Goal: Task Accomplishment & Management: Complete application form

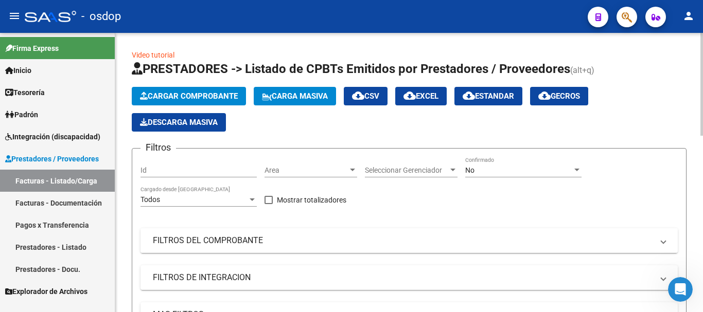
click at [223, 240] on mat-panel-title "FILTROS DEL COMPROBANTE" at bounding box center [403, 240] width 500 height 11
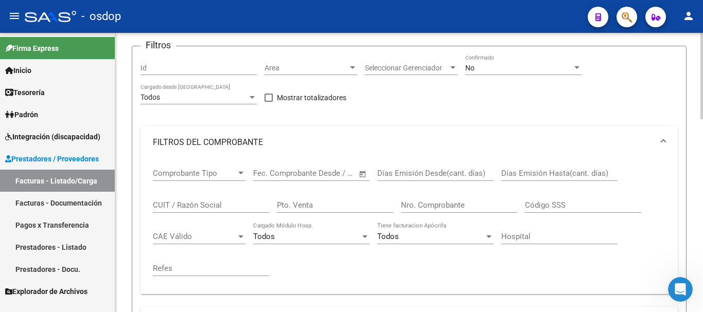
scroll to position [103, 0]
click at [199, 207] on input "CUIT / Razón Social" at bounding box center [211, 204] width 116 height 9
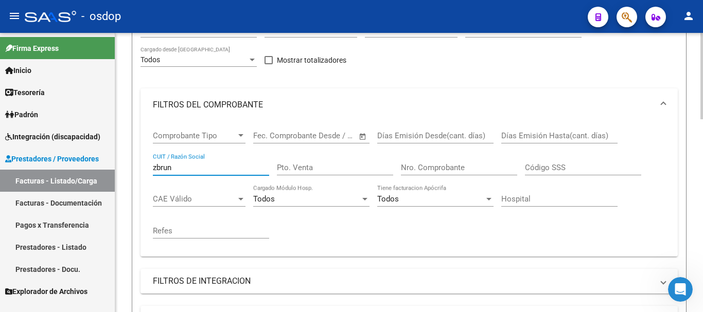
scroll to position [257, 0]
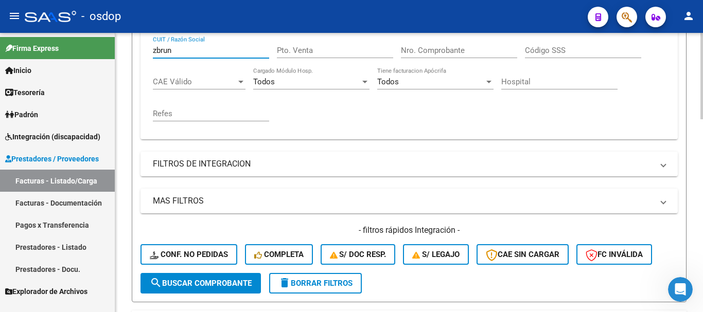
type input "zbrun"
click at [200, 288] on button "search Buscar Comprobante" at bounding box center [201, 283] width 120 height 21
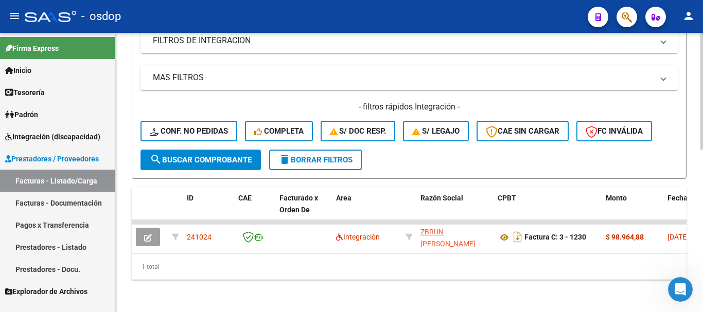
scroll to position [390, 0]
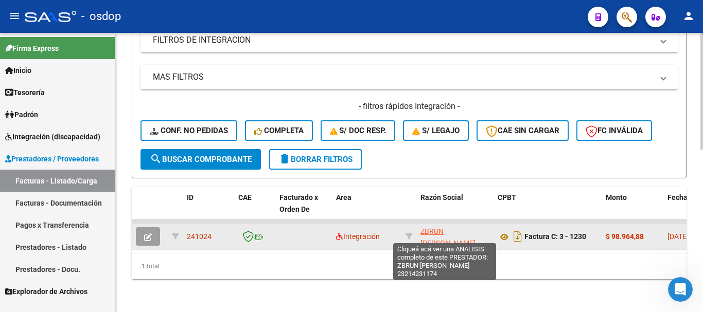
click at [437, 227] on span "ZBRUN [PERSON_NAME]" at bounding box center [448, 237] width 55 height 20
type textarea "23214231174"
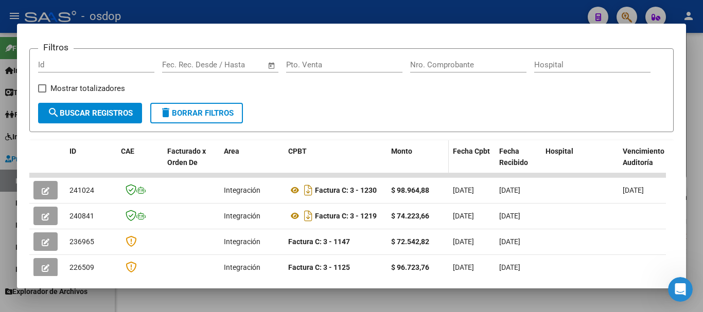
scroll to position [142, 0]
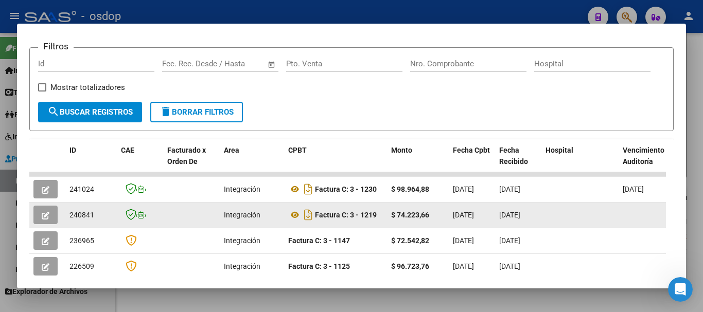
click at [54, 217] on button "button" at bounding box center [45, 215] width 24 height 19
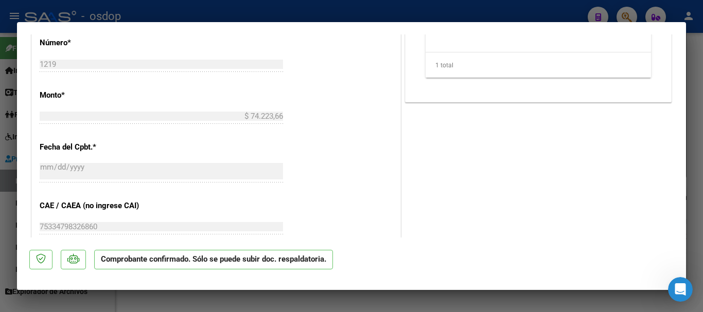
scroll to position [566, 0]
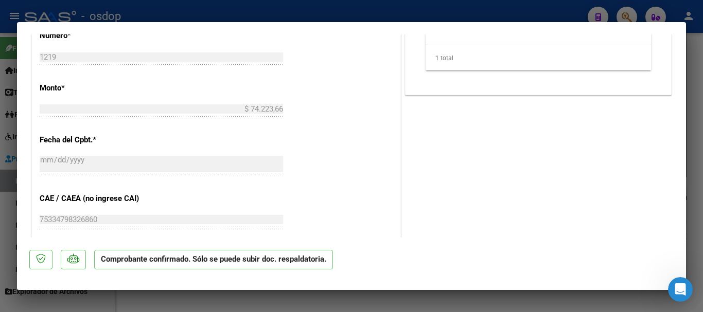
click at [200, 14] on div at bounding box center [351, 156] width 703 height 312
type input "$ 0,00"
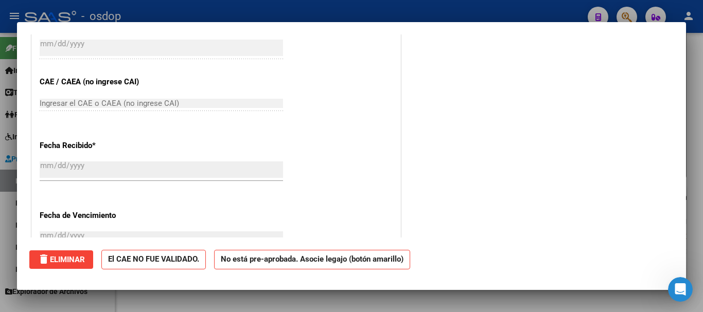
scroll to position [0, 0]
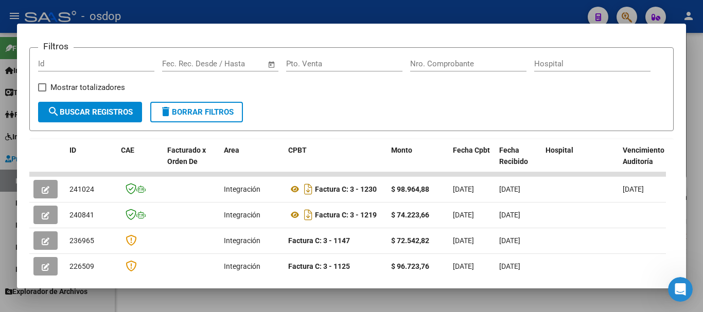
click at [327, 14] on div at bounding box center [351, 156] width 703 height 312
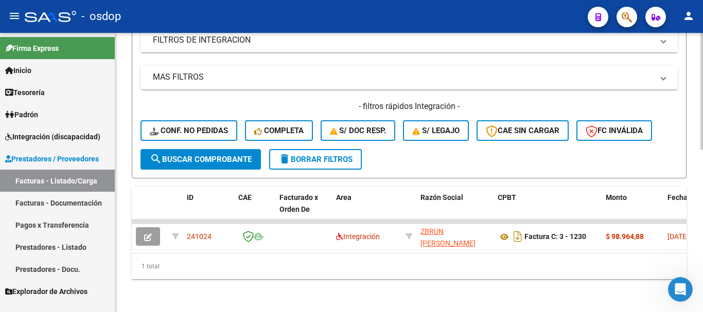
click at [333, 157] on button "delete Borrar Filtros" at bounding box center [315, 159] width 93 height 21
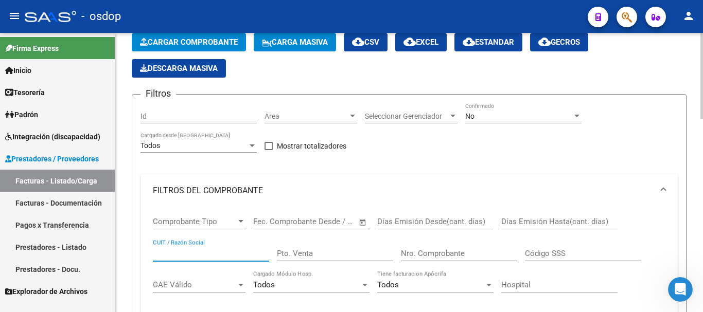
click at [207, 249] on input "CUIT / Razón Social" at bounding box center [211, 253] width 116 height 9
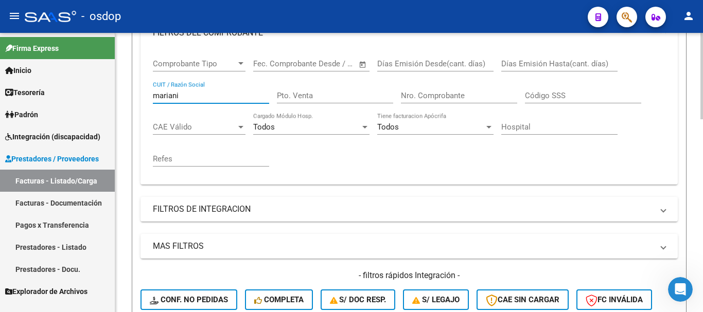
scroll to position [309, 0]
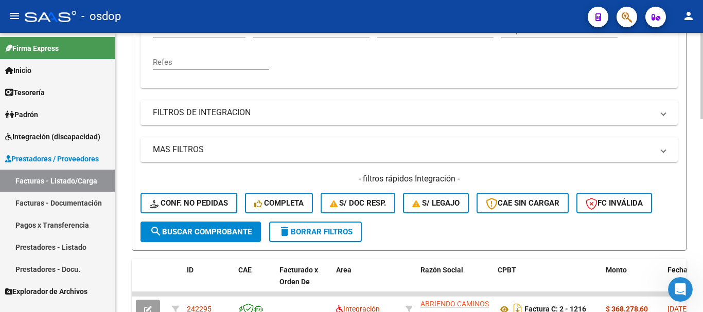
type input "mariani"
click at [204, 243] on form "Filtros Id Area Area Seleccionar Gerenciador Seleccionar Gerenciador No Confirm…" at bounding box center [409, 45] width 555 height 412
click at [203, 232] on span "search Buscar Comprobante" at bounding box center [201, 231] width 102 height 9
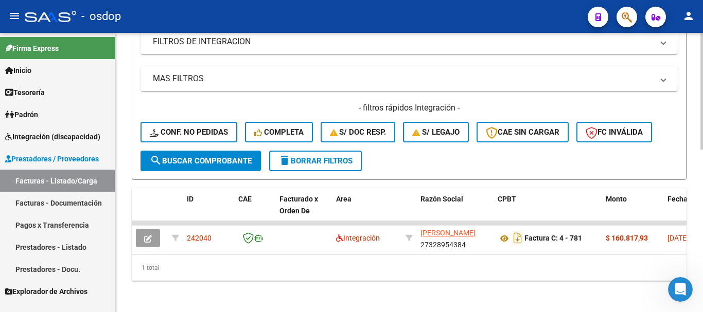
scroll to position [390, 0]
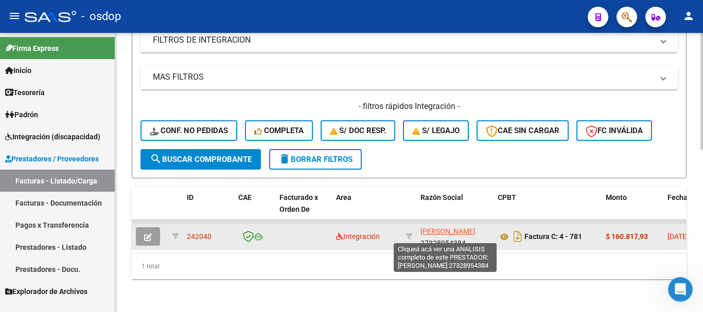
click at [436, 227] on span "[PERSON_NAME]" at bounding box center [448, 231] width 55 height 8
type textarea "27328954384"
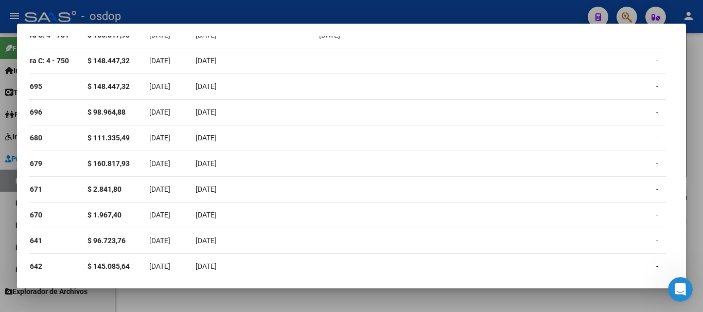
scroll to position [0, 0]
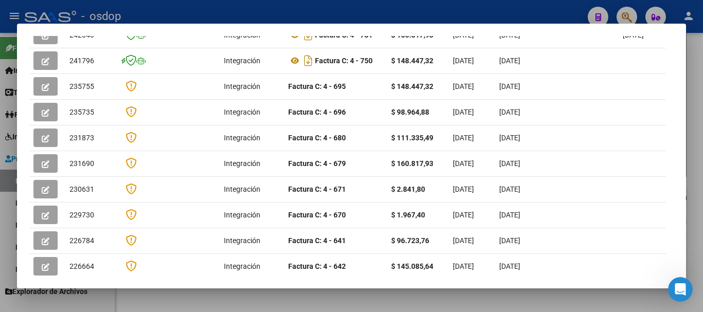
click at [292, 8] on div at bounding box center [351, 156] width 703 height 312
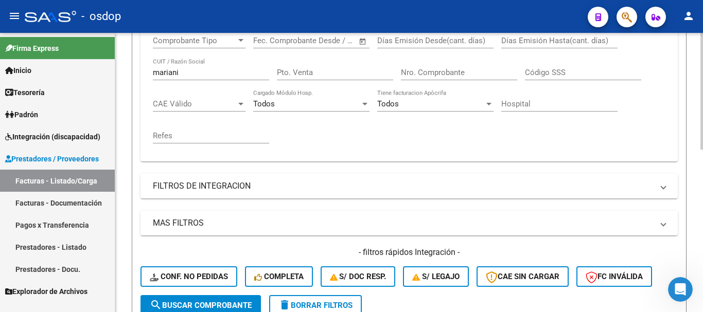
scroll to position [287, 0]
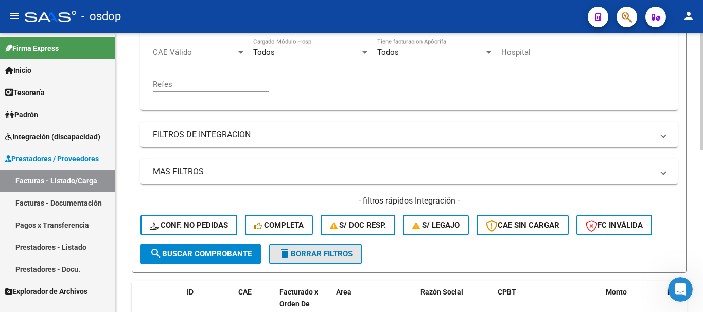
click at [327, 258] on span "delete Borrar Filtros" at bounding box center [315, 254] width 74 height 9
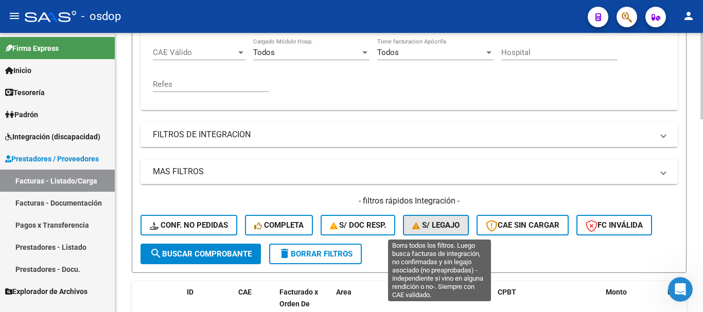
click at [434, 228] on span "S/ legajo" at bounding box center [435, 225] width 47 height 9
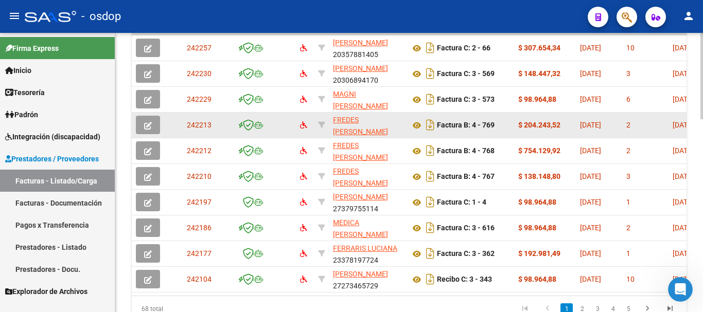
scroll to position [596, 0]
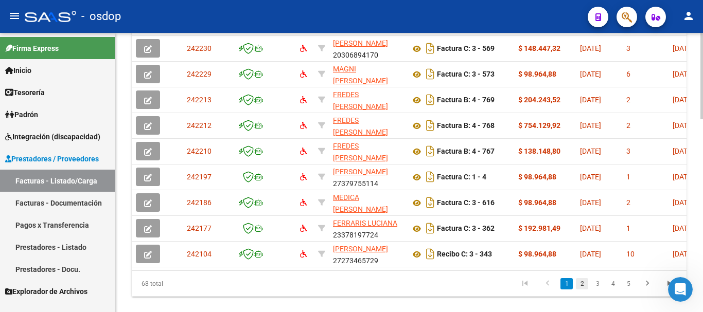
click at [583, 290] on link "2" at bounding box center [582, 283] width 12 height 11
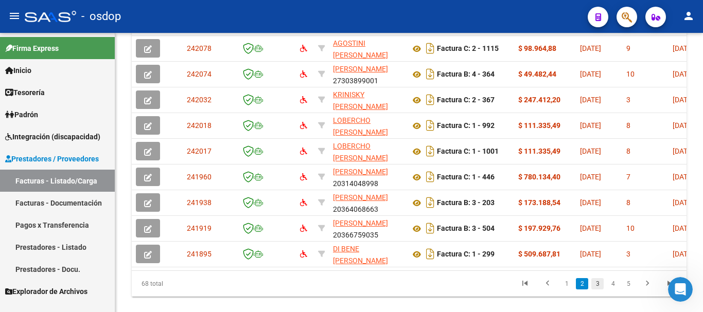
click at [600, 290] on link "3" at bounding box center [597, 283] width 12 height 11
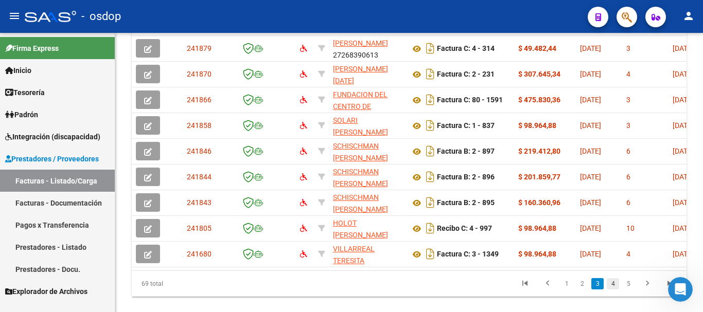
click at [612, 290] on link "4" at bounding box center [613, 283] width 12 height 11
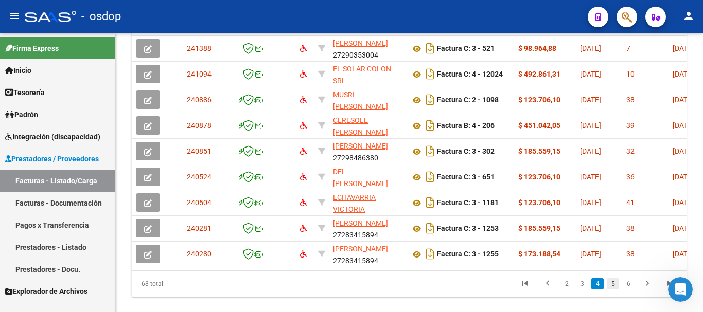
click at [614, 290] on link "5" at bounding box center [613, 283] width 12 height 11
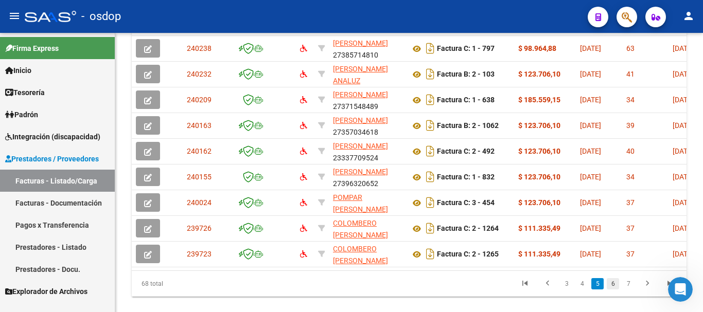
click at [615, 290] on link "6" at bounding box center [613, 283] width 12 height 11
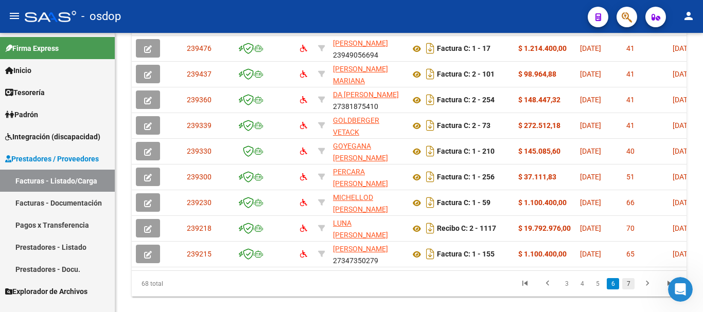
click at [627, 290] on link "7" at bounding box center [628, 283] width 12 height 11
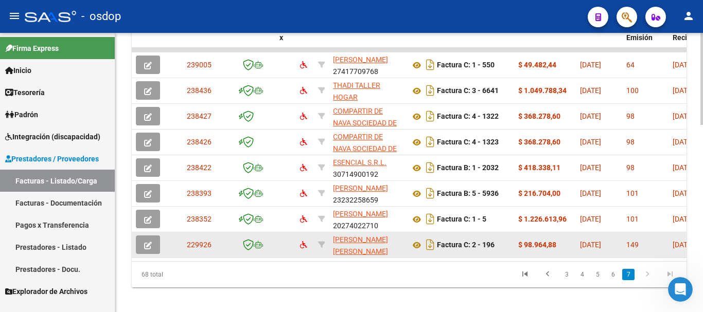
scroll to position [570, 0]
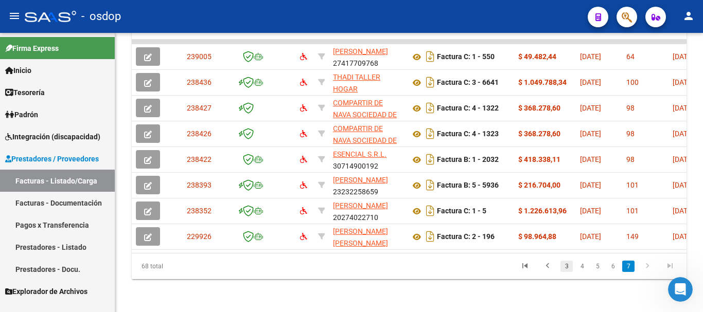
click at [564, 267] on link "3" at bounding box center [567, 266] width 12 height 11
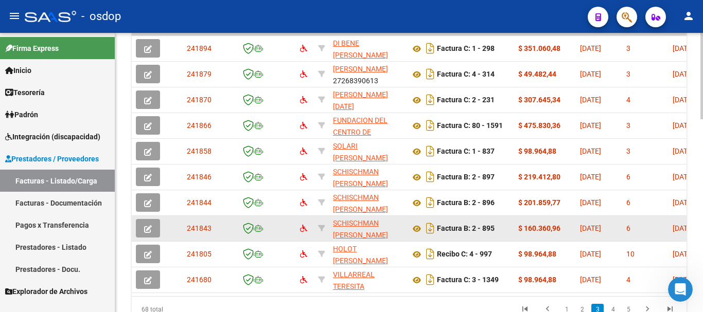
scroll to position [621, 0]
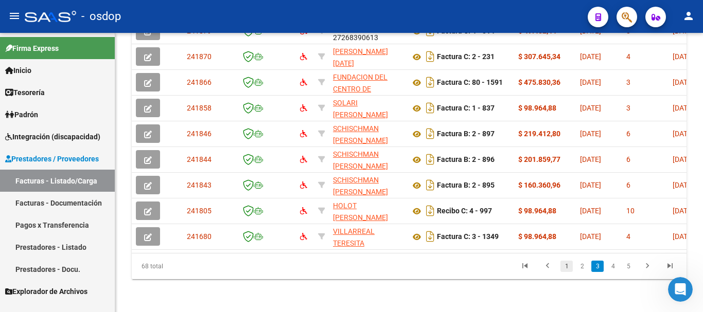
click at [564, 266] on link "1" at bounding box center [567, 266] width 12 height 11
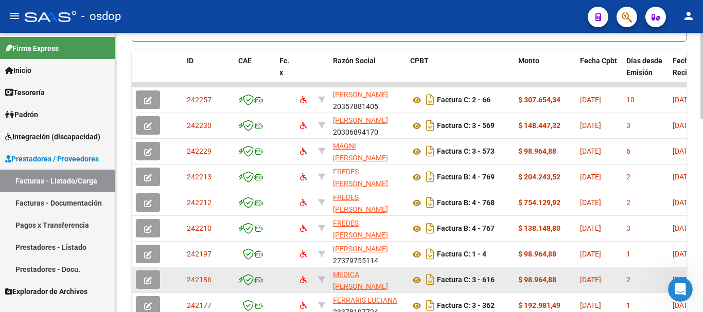
scroll to position [570, 0]
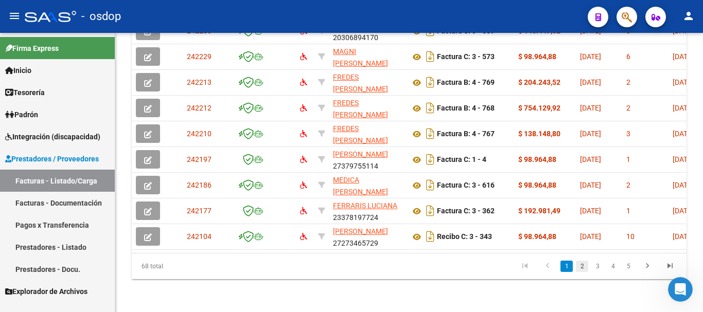
click at [584, 269] on link "2" at bounding box center [582, 266] width 12 height 11
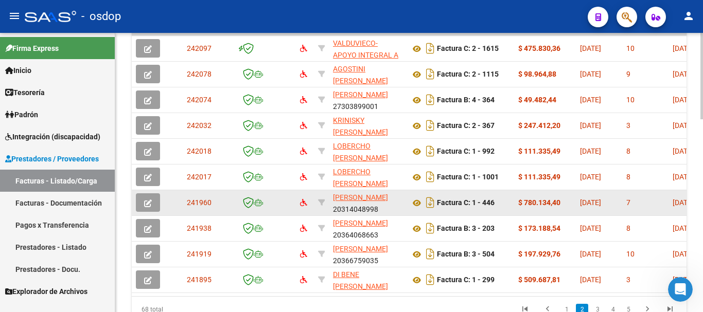
click at [352, 202] on app-link-go-to "[PERSON_NAME]" at bounding box center [360, 198] width 55 height 12
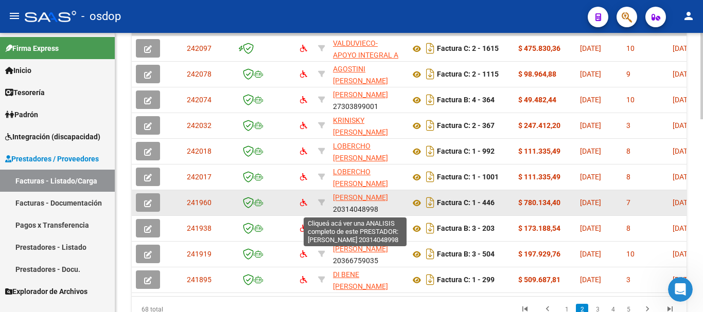
click at [352, 197] on span "[PERSON_NAME]" at bounding box center [360, 198] width 55 height 8
type textarea "20314048998"
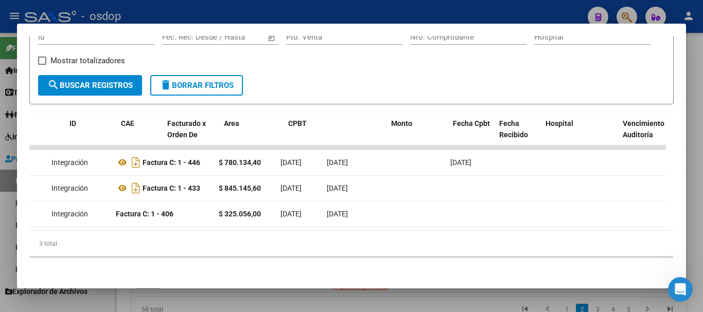
scroll to position [0, 0]
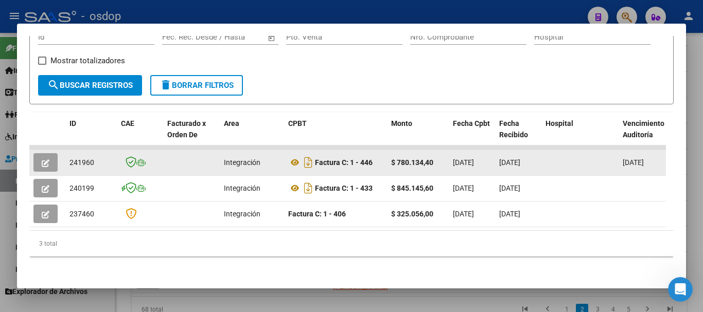
click at [49, 160] on icon "button" at bounding box center [46, 164] width 8 height 8
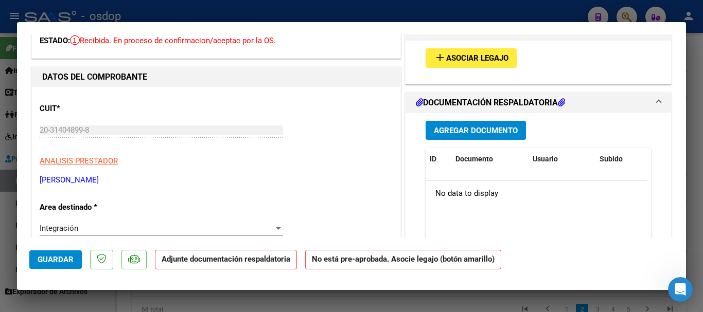
scroll to position [51, 0]
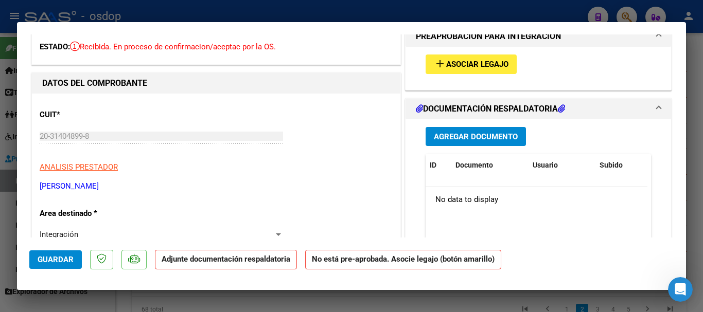
click at [487, 11] on div at bounding box center [351, 156] width 703 height 312
type input "$ 0,00"
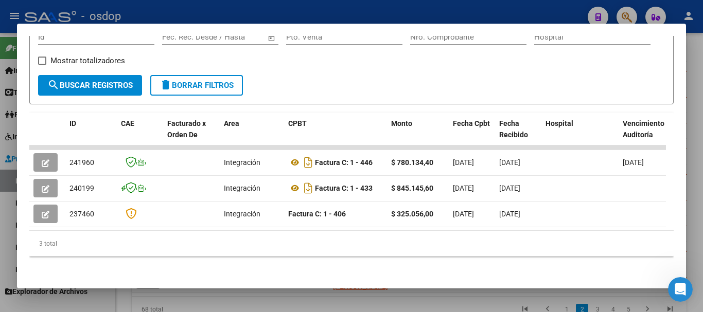
click at [487, 11] on div at bounding box center [351, 156] width 703 height 312
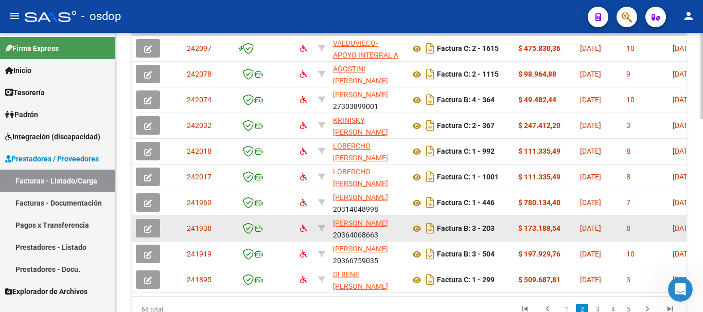
click at [147, 225] on icon "button" at bounding box center [148, 229] width 8 height 8
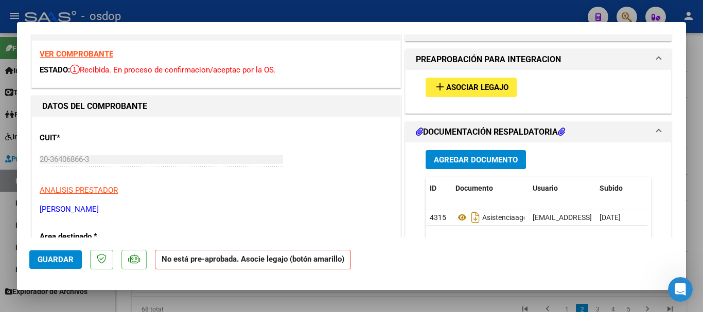
scroll to position [0, 0]
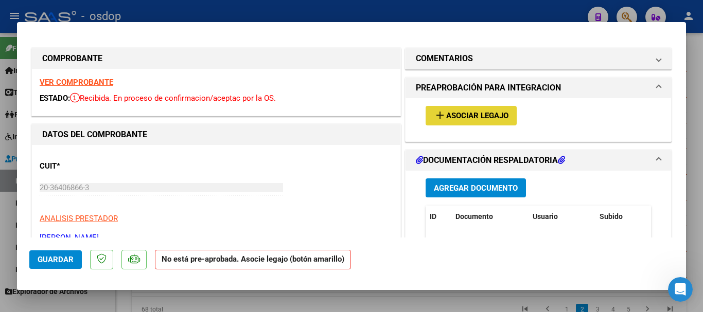
click at [478, 112] on span "Asociar Legajo" at bounding box center [477, 116] width 62 height 9
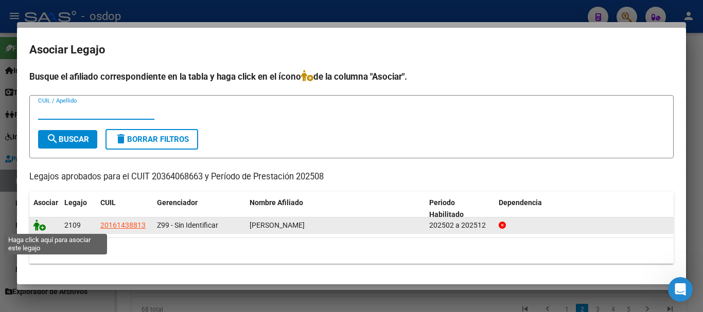
click at [40, 224] on icon at bounding box center [39, 225] width 12 height 11
